Goal: Find specific page/section: Find specific page/section

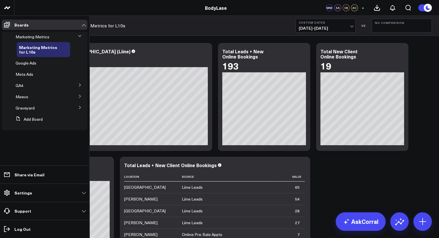
click at [44, 37] on span "Marketing Metrics" at bounding box center [33, 36] width 34 height 5
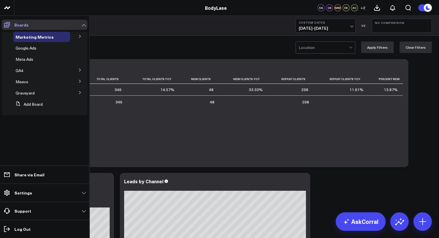
click at [81, 27] on link "Boards" at bounding box center [45, 25] width 86 height 10
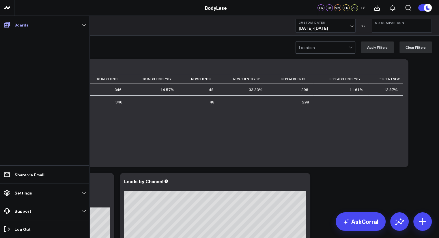
click at [81, 27] on link "Boards" at bounding box center [45, 25] width 86 height 10
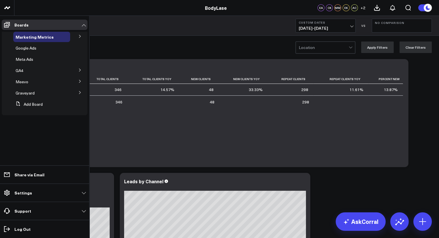
click at [80, 41] on li "Marketing Metrics Marketing Metrics for L10s" at bounding box center [45, 37] width 86 height 10
click at [80, 36] on icon at bounding box center [79, 36] width 3 height 3
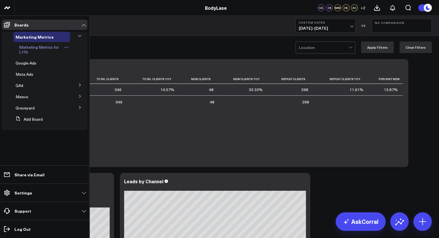
click at [38, 50] on span "Marketing Metrics for L10s" at bounding box center [39, 49] width 40 height 10
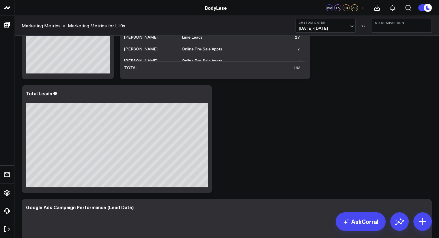
scroll to position [202, 0]
